Goal: Transaction & Acquisition: Obtain resource

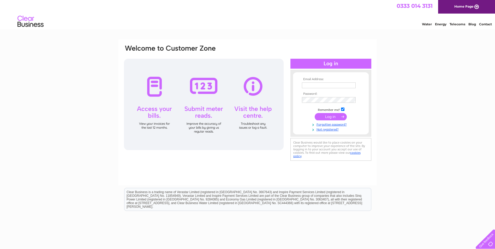
type input "rachael@bluelinesroofing.co.uk"
click at [326, 117] on input "submit" at bounding box center [331, 116] width 32 height 7
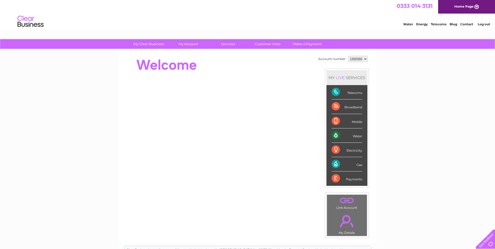
drag, startPoint x: 334, startPoint y: 92, endPoint x: 313, endPoint y: 92, distance: 20.6
click at [317, 93] on td "Account number 168086 MY LIVE SERVICES Telecoms Broadband Mobile Water Electric…" at bounding box center [343, 146] width 52 height 183
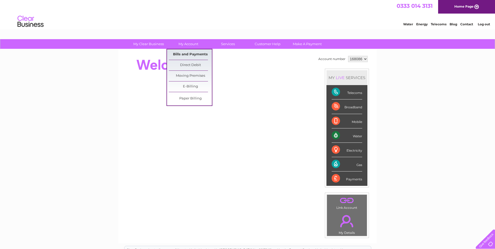
click at [189, 55] on link "Bills and Payments" at bounding box center [190, 54] width 43 height 10
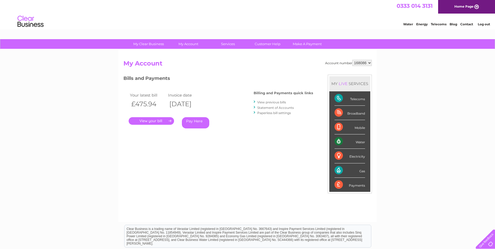
click at [142, 119] on link "." at bounding box center [151, 121] width 45 height 8
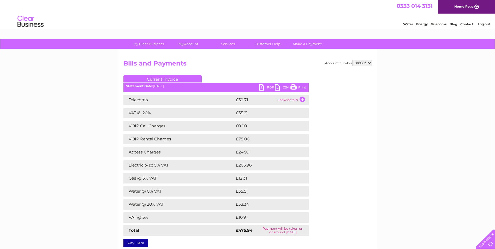
click at [260, 85] on link "PDF" at bounding box center [267, 88] width 16 height 8
